Goal: Navigation & Orientation: Find specific page/section

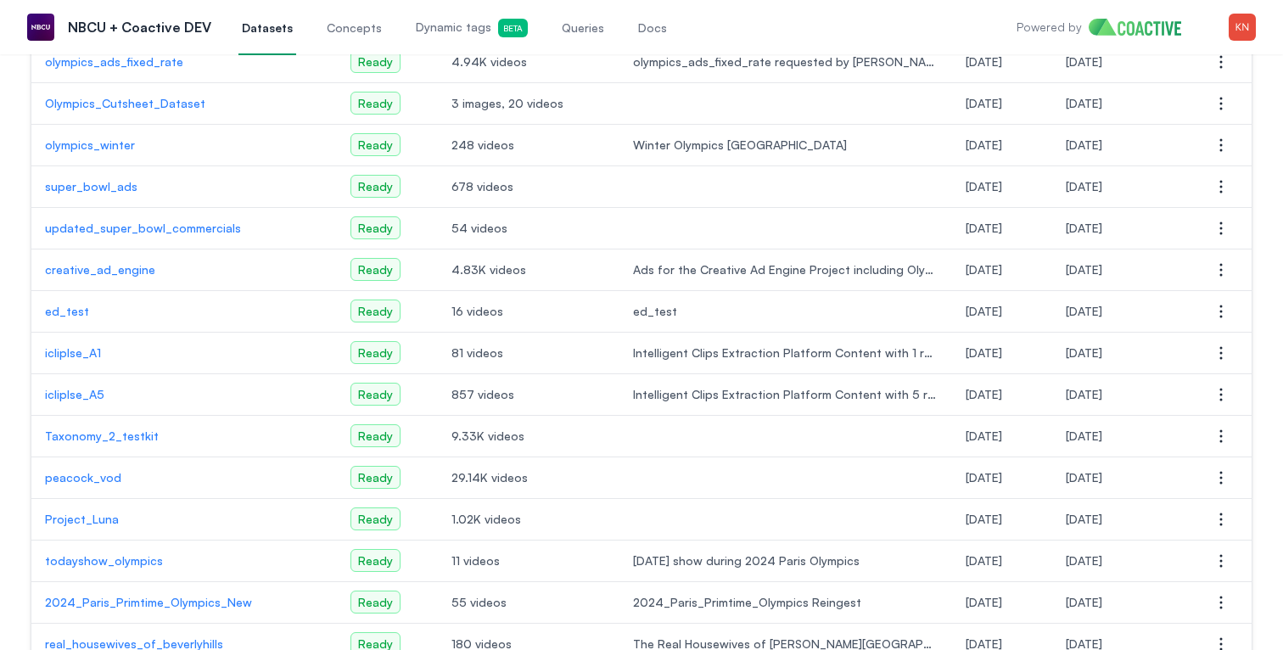
scroll to position [321, 0]
drag, startPoint x: 38, startPoint y: 267, endPoint x: 163, endPoint y: 270, distance: 124.8
click at [163, 270] on td "creative_ad_engine" at bounding box center [184, 269] width 306 height 42
click at [163, 269] on p "creative_ad_engine" at bounding box center [184, 268] width 278 height 17
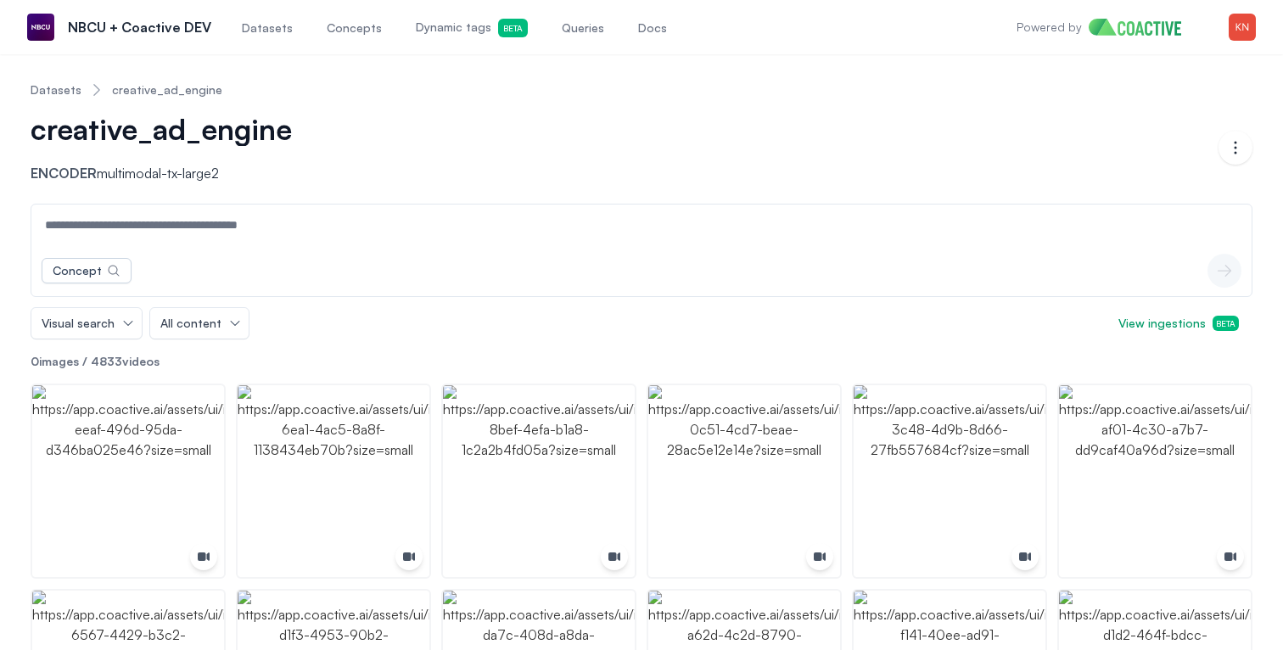
click at [63, 93] on link "Datasets" at bounding box center [56, 89] width 51 height 17
